Goal: Check status: Check status

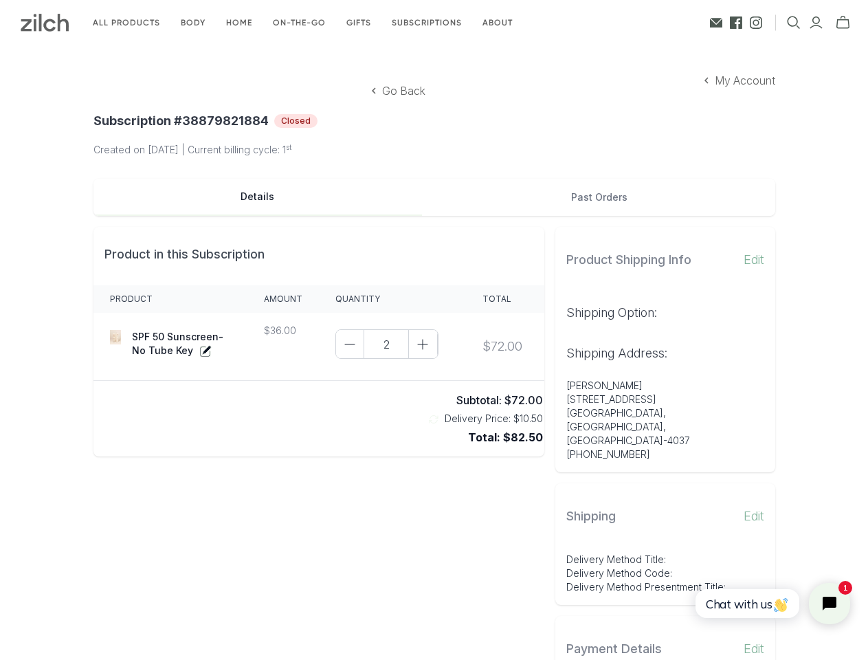
click at [793, 23] on icon "Open search" at bounding box center [794, 23] width 14 height 14
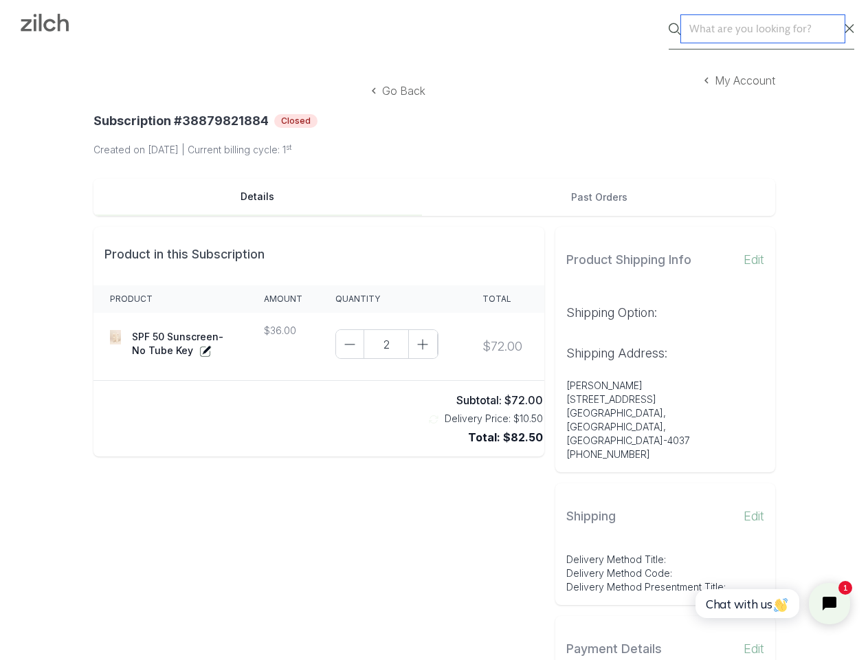
click at [799, 32] on input "text" at bounding box center [763, 28] width 164 height 27
click at [750, 29] on input "text" at bounding box center [763, 28] width 164 height 27
click at [842, 23] on input "text" at bounding box center [763, 28] width 164 height 27
click at [216, 197] on button "Details" at bounding box center [257, 197] width 329 height 37
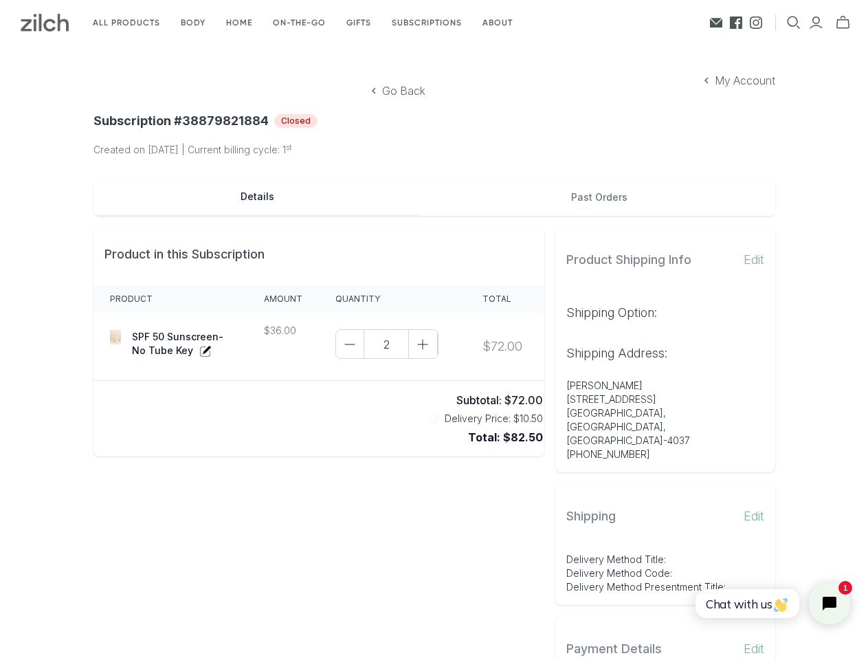
click at [640, 197] on button "Past Orders" at bounding box center [599, 197] width 352 height 37
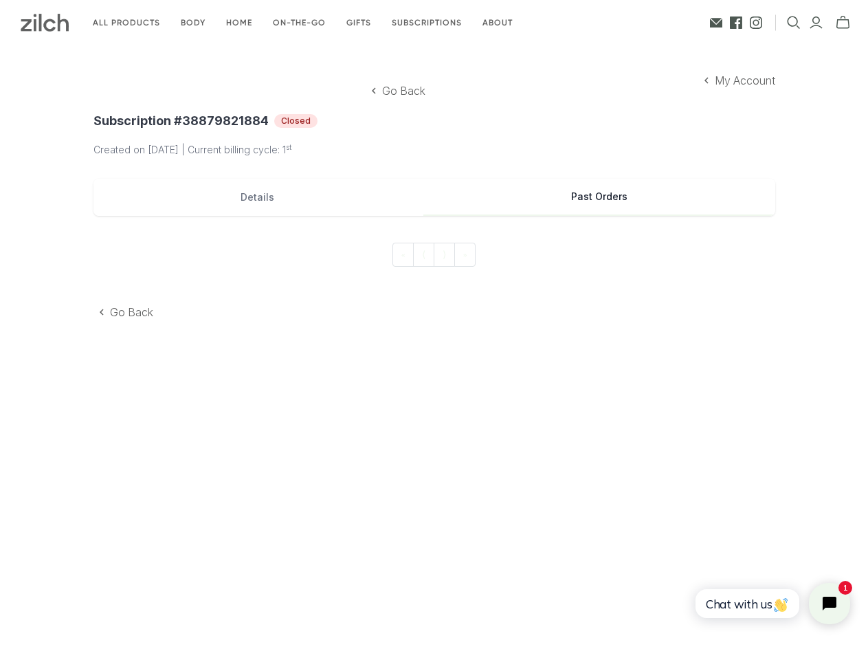
click at [236, 337] on div "Go Back My Account Subscription # 38879821884 Closed Created [DATE][DATE] | Cur…" at bounding box center [434, 196] width 704 height 302
click at [363, 344] on div "Go Back My Account Subscription # 38879821884 Closed Created [DATE][DATE] | Cur…" at bounding box center [434, 196] width 704 height 302
click at [436, 344] on div "Go Back My Account Subscription # 38879821884 Closed Created [DATE][DATE] | Cur…" at bounding box center [434, 196] width 704 height 302
click at [446, 420] on div "Go Back My Account Subscription # 38879821884 Closed Created [DATE][DATE] | Cur…" at bounding box center [434, 375] width 868 height 660
